Goal: Find specific page/section

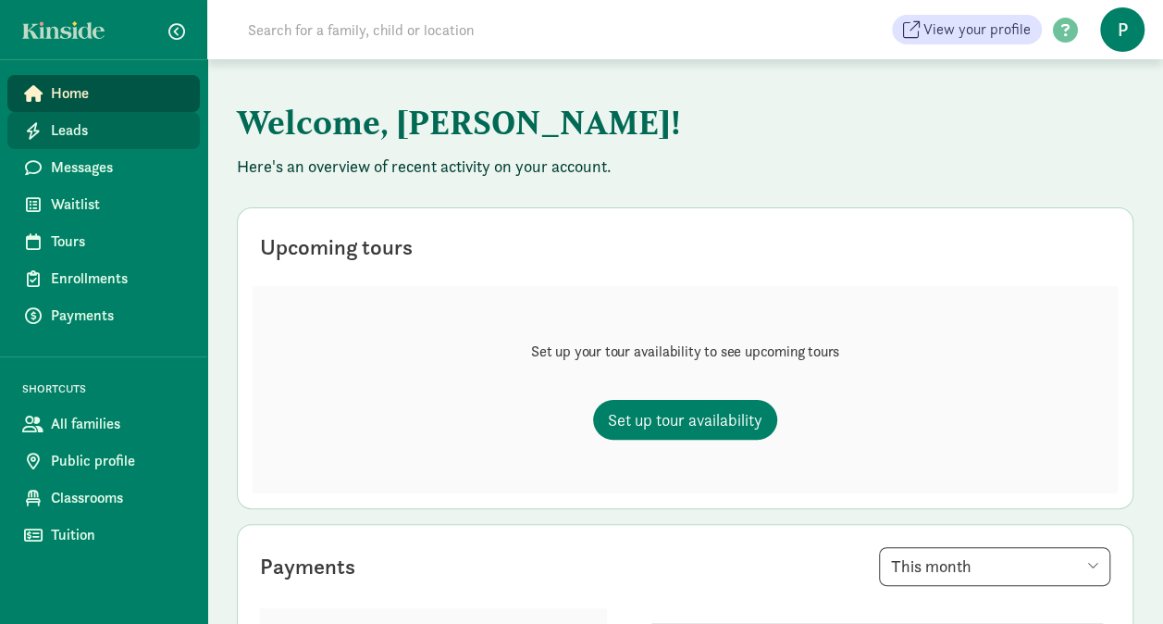
click at [79, 124] on span "Leads" at bounding box center [118, 130] width 134 height 22
click at [55, 135] on span "Leads" at bounding box center [118, 130] width 134 height 22
click at [122, 128] on span "Leads" at bounding box center [118, 130] width 134 height 22
